Goal: Browse casually

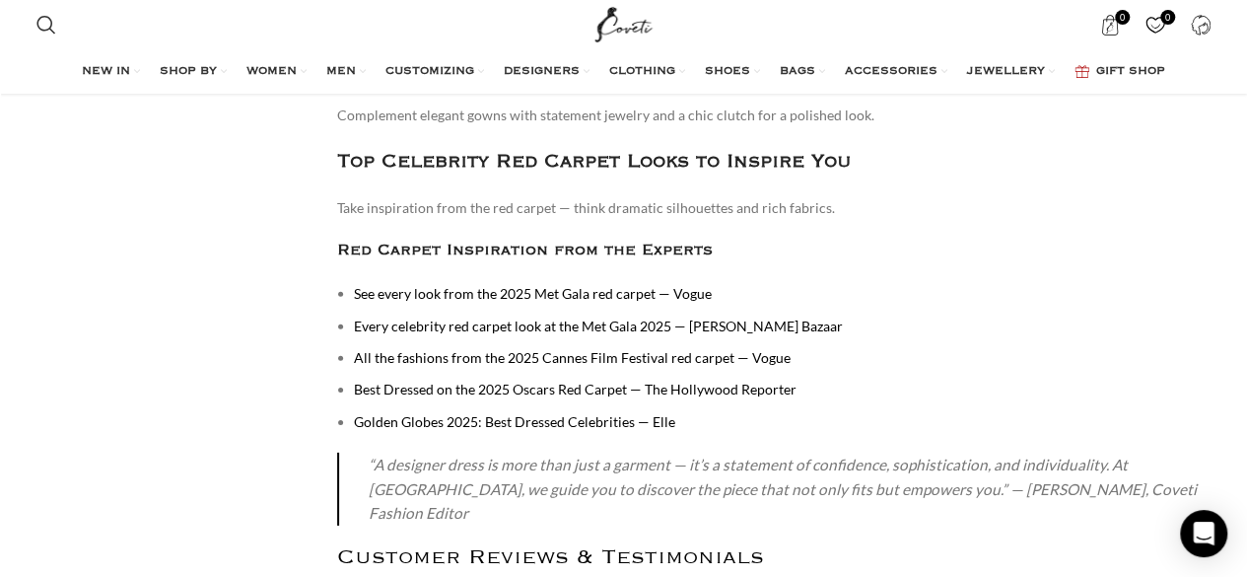
scroll to position [10377, 0]
